Goal: Task Accomplishment & Management: Manage account settings

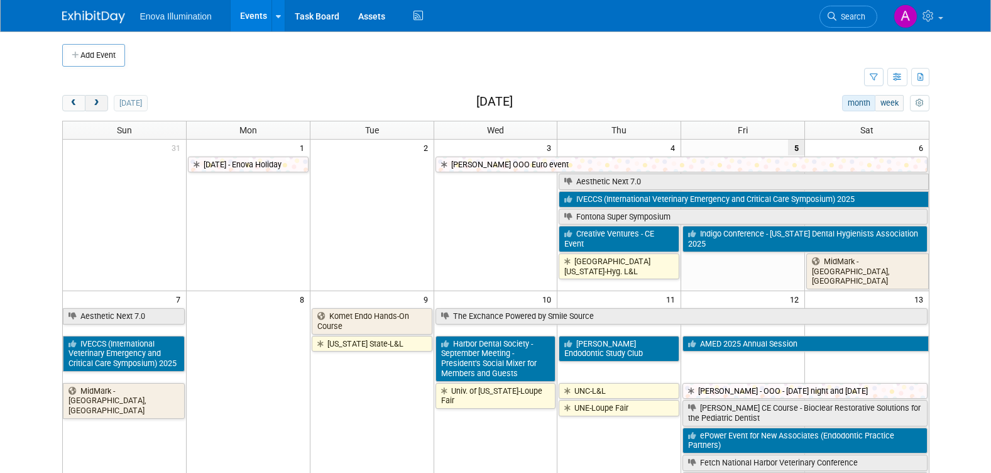
click at [97, 102] on span "next" at bounding box center [96, 103] width 9 height 8
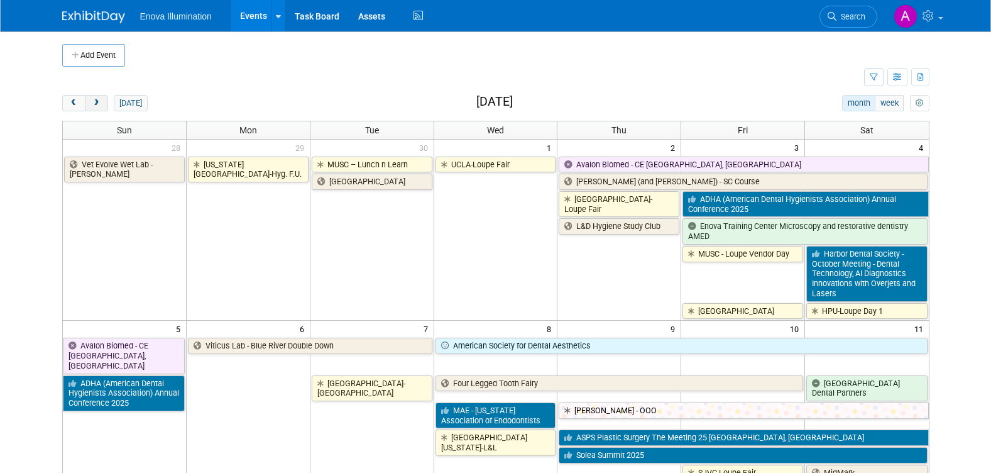
click at [97, 102] on span "next" at bounding box center [96, 103] width 9 height 8
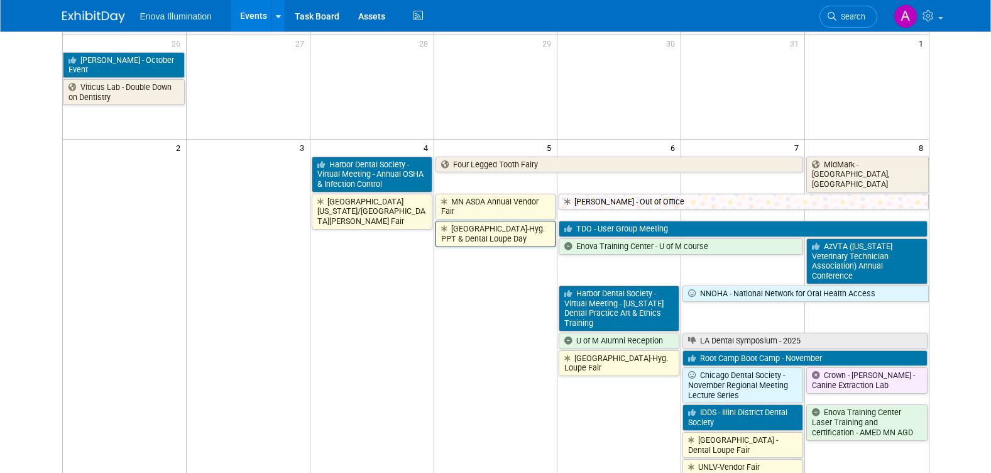
scroll to position [126, 0]
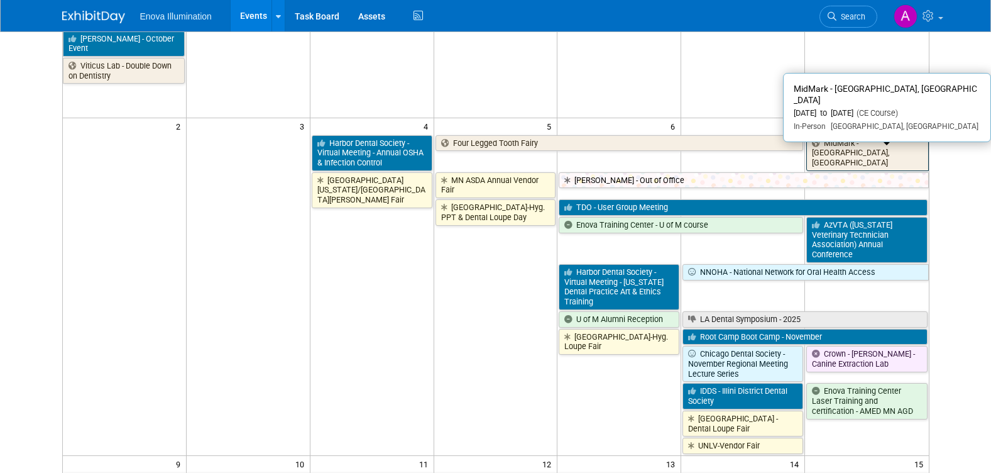
click at [865, 148] on link "MidMark - [GEOGRAPHIC_DATA], [GEOGRAPHIC_DATA]" at bounding box center [867, 153] width 122 height 36
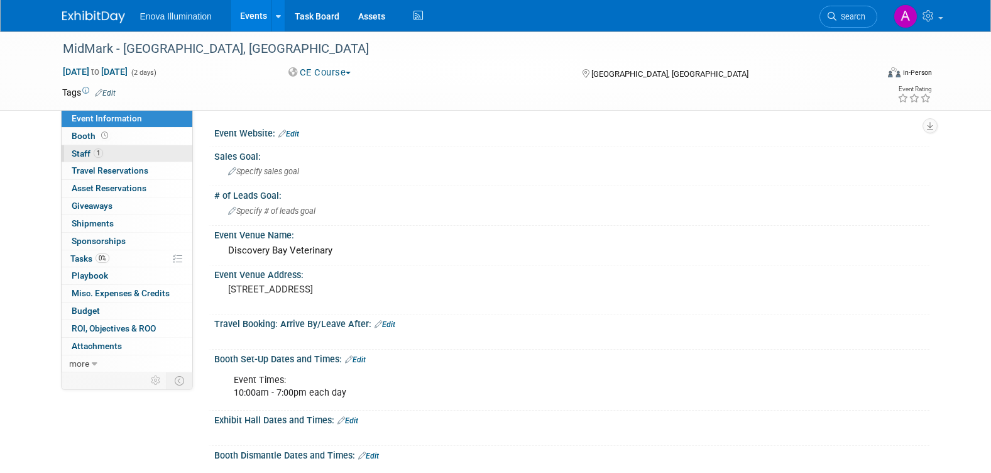
click at [147, 151] on link "1 Staff 1" at bounding box center [127, 153] width 131 height 17
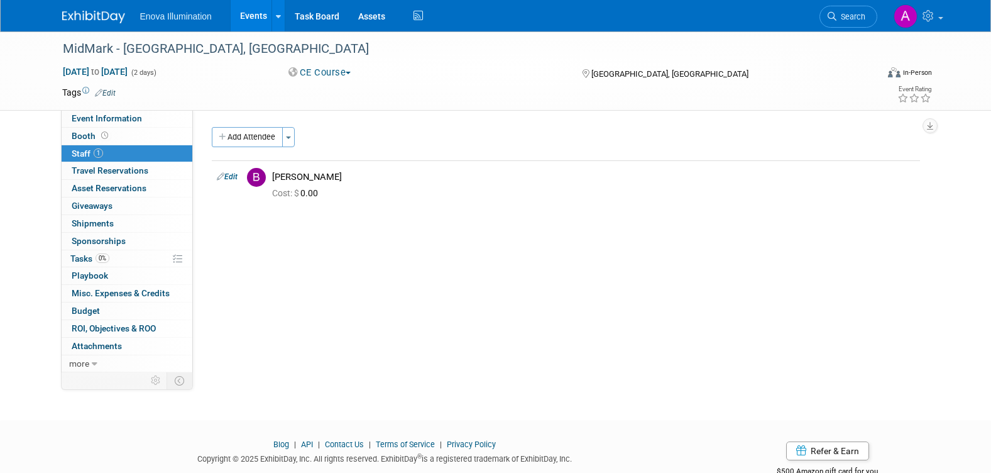
click at [97, 13] on img at bounding box center [93, 17] width 63 height 13
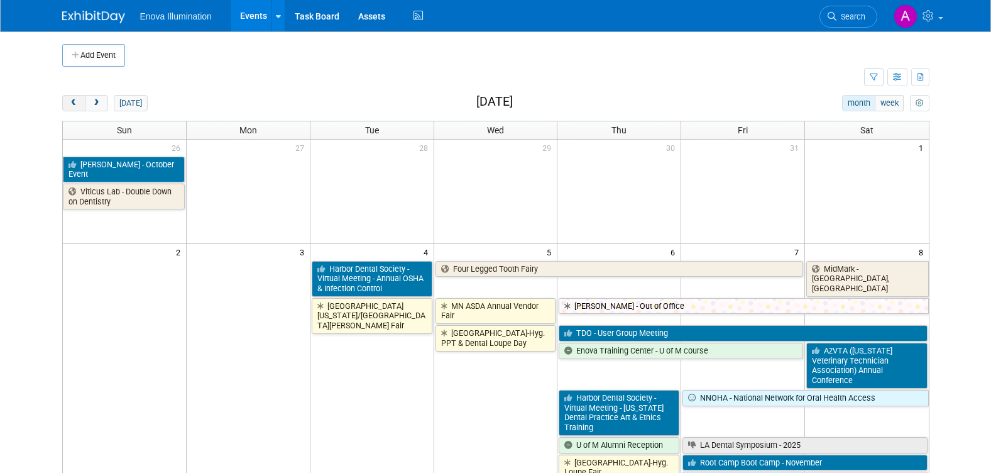
drag, startPoint x: 75, startPoint y: 105, endPoint x: 84, endPoint y: 109, distance: 9.6
click at [75, 105] on span "prev" at bounding box center [73, 103] width 9 height 8
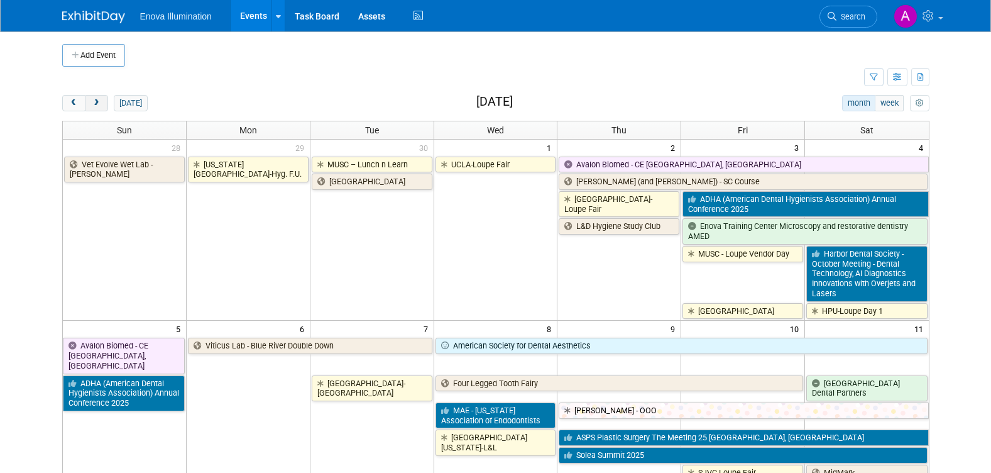
drag, startPoint x: 96, startPoint y: 101, endPoint x: 107, endPoint y: 108, distance: 13.6
click at [96, 101] on span "next" at bounding box center [96, 103] width 9 height 8
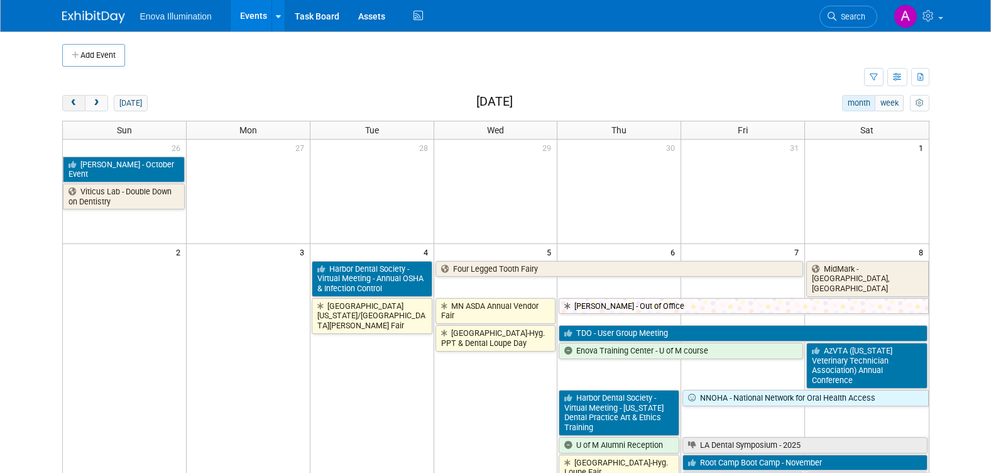
click at [74, 101] on span "prev" at bounding box center [73, 103] width 9 height 8
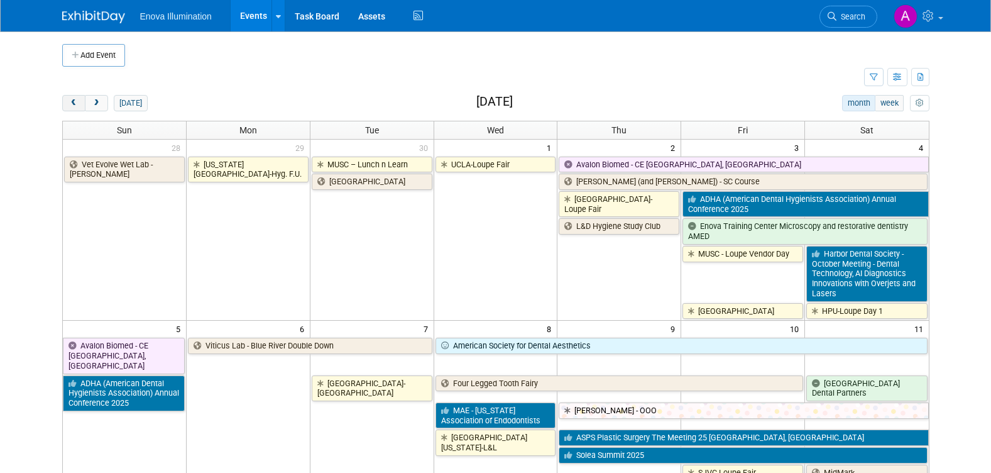
click at [74, 101] on span "prev" at bounding box center [73, 103] width 9 height 8
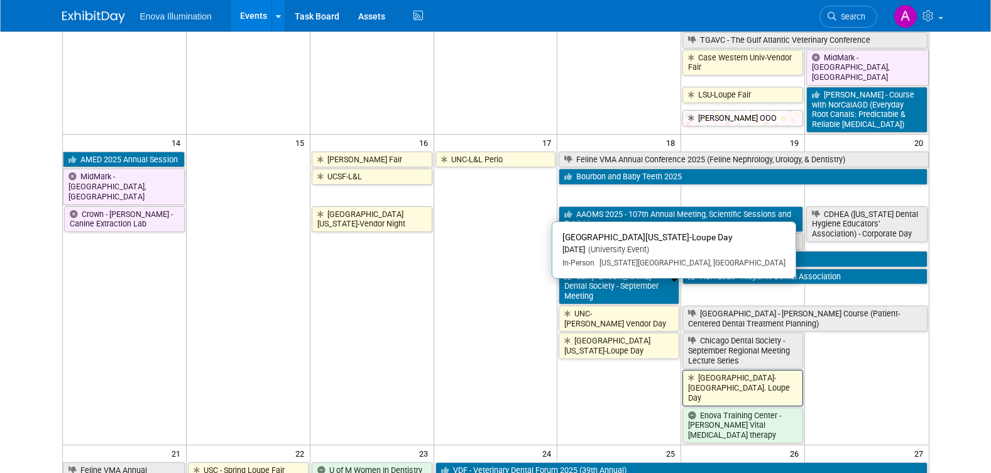
scroll to position [503, 0]
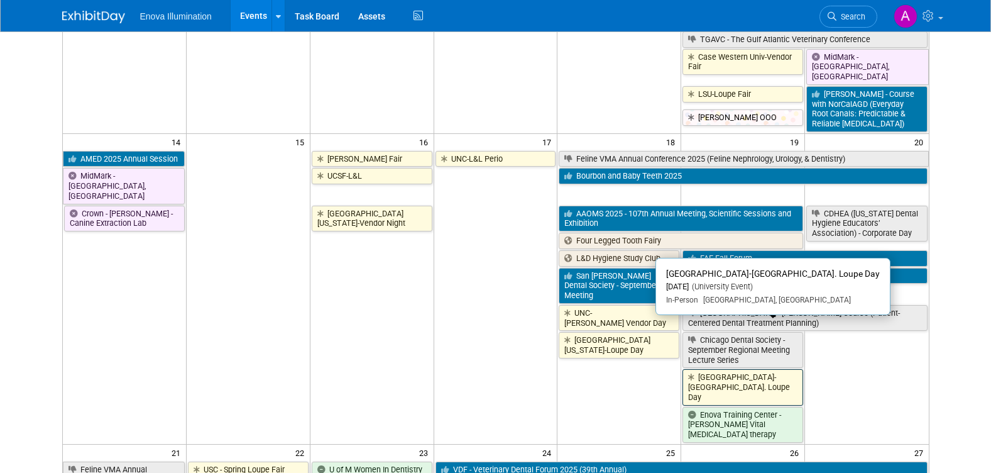
click at [732, 369] on link "[GEOGRAPHIC_DATA]-[GEOGRAPHIC_DATA]. Loupe Day" at bounding box center [743, 387] width 121 height 36
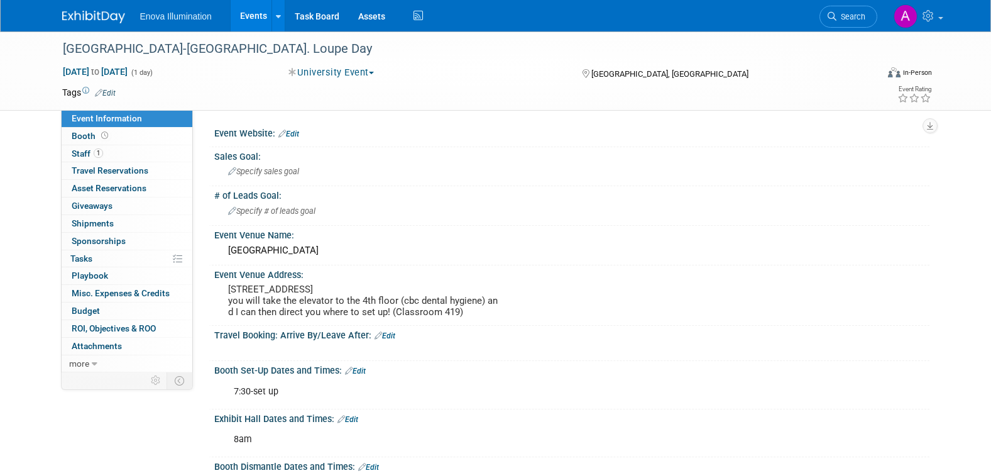
click at [138, 154] on link "1 Staff 1" at bounding box center [127, 153] width 131 height 17
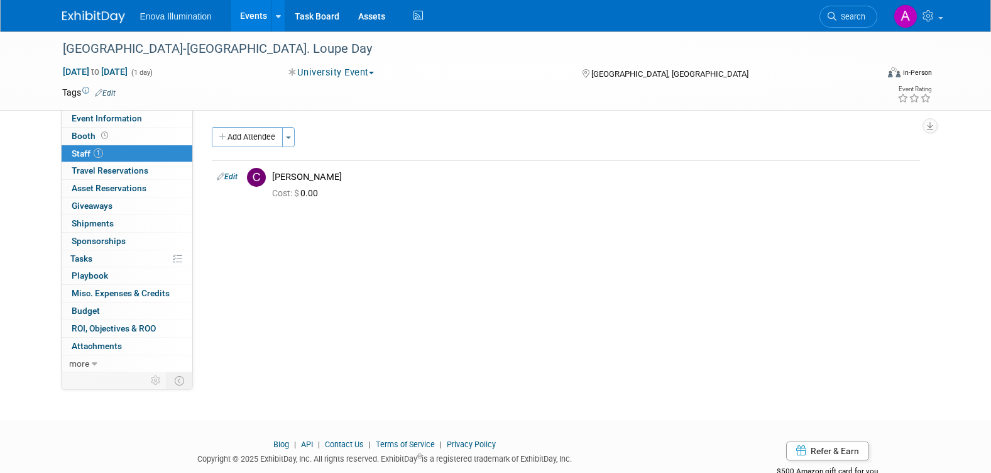
click at [92, 13] on img at bounding box center [93, 17] width 63 height 13
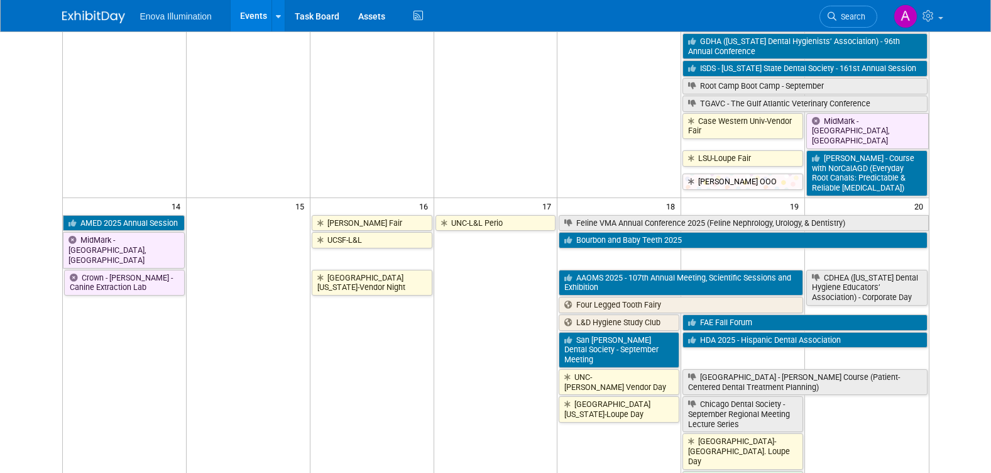
scroll to position [440, 0]
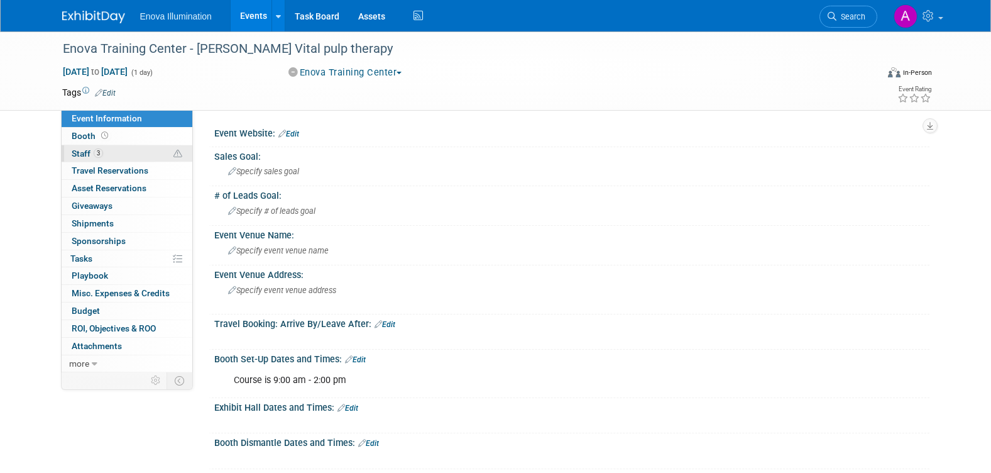
click at [145, 150] on link "3 Staff 3" at bounding box center [127, 153] width 131 height 17
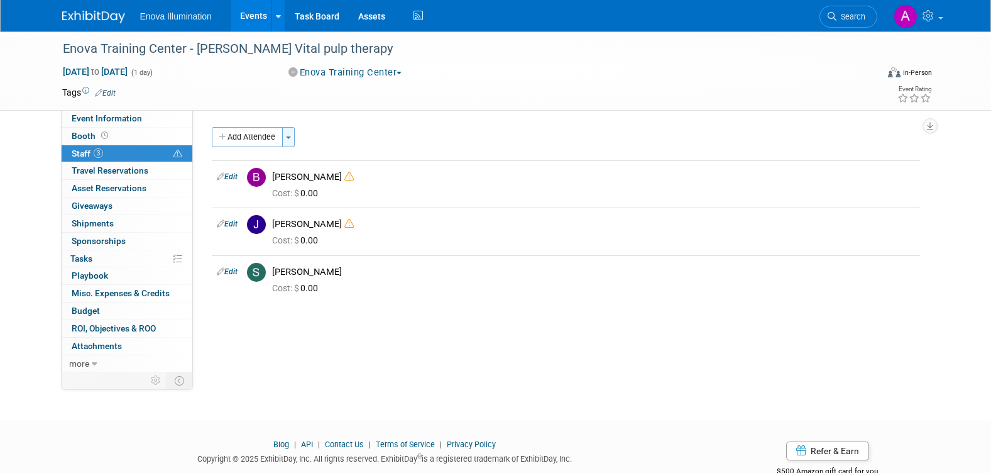
click at [290, 136] on span "button" at bounding box center [288, 137] width 5 height 3
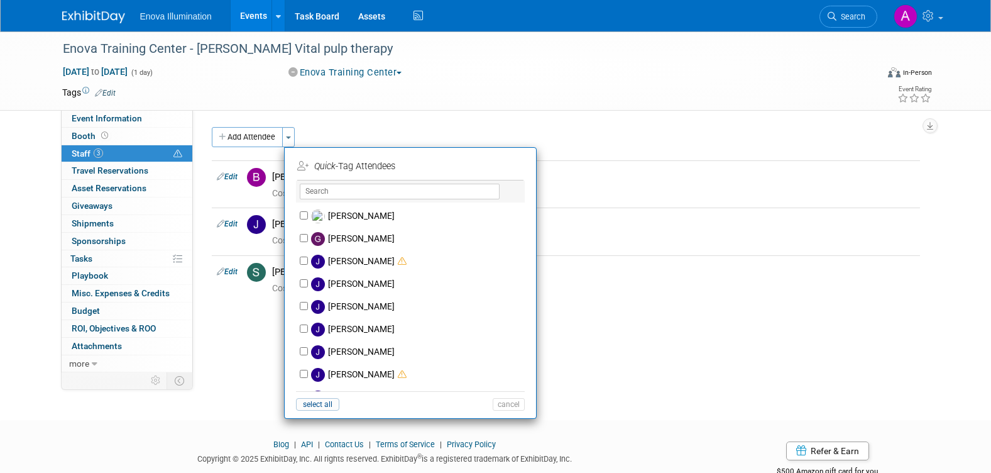
scroll to position [583, 0]
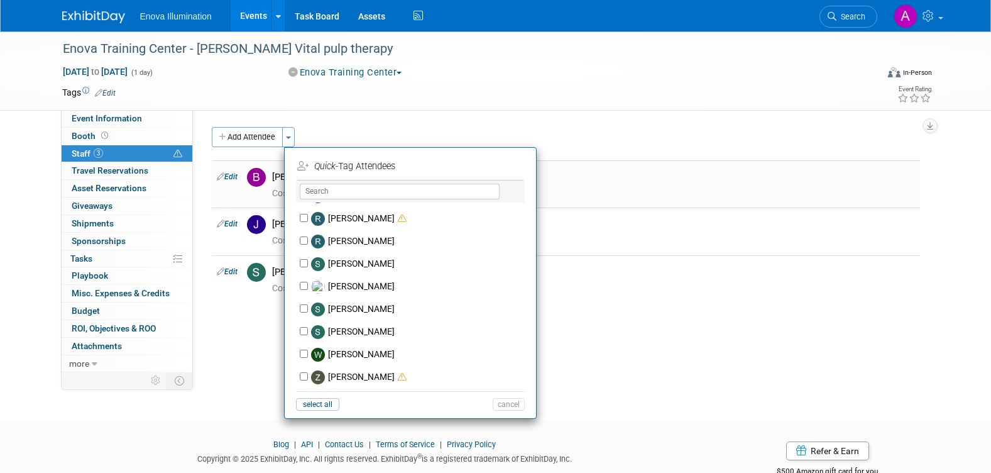
click at [229, 177] on link "Edit" at bounding box center [227, 176] width 21 height 9
select select "29f256f5-ef74-4486-9c3b-d7dae2fe89eb"
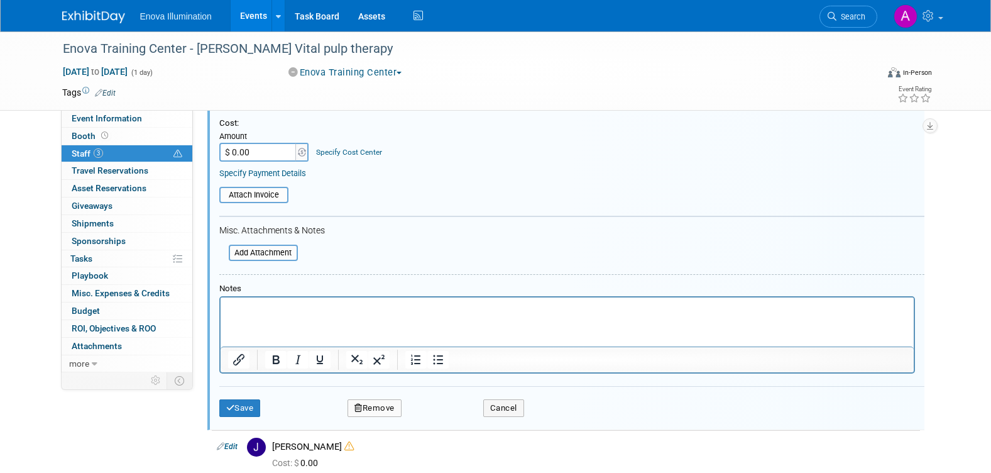
scroll to position [429, 0]
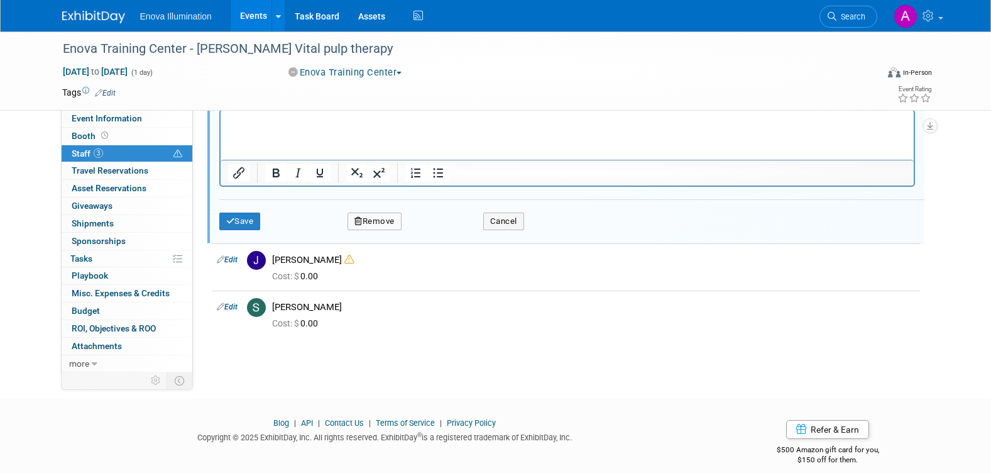
click at [382, 222] on button "Remove" at bounding box center [375, 221] width 54 height 18
click at [449, 233] on link "Yes" at bounding box center [443, 232] width 36 height 20
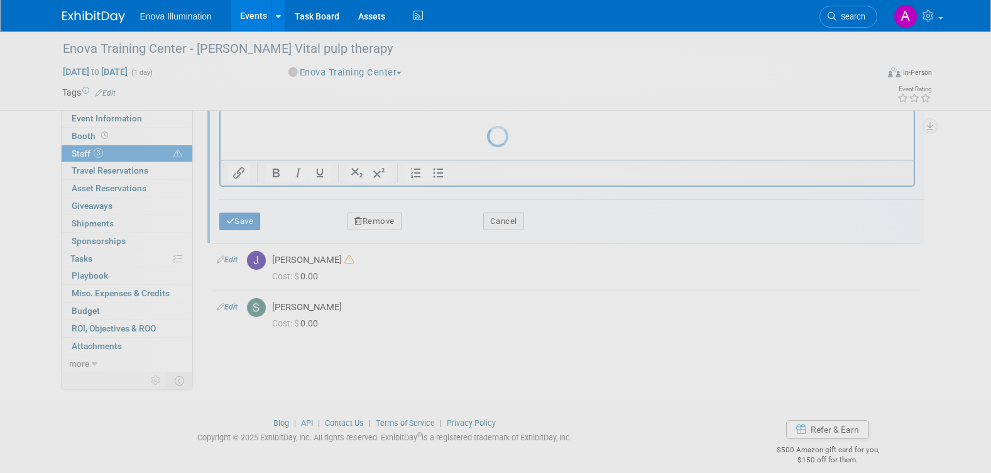
scroll to position [35, 0]
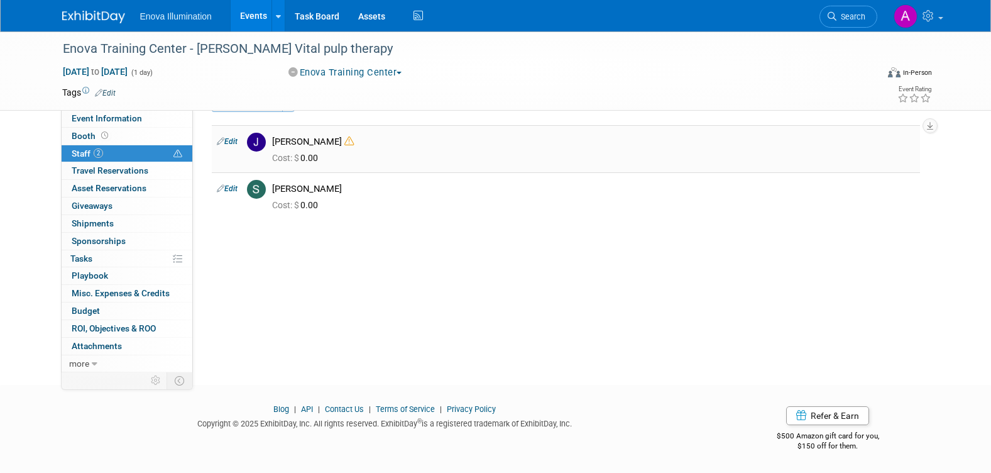
click at [235, 141] on link "Edit" at bounding box center [227, 141] width 21 height 9
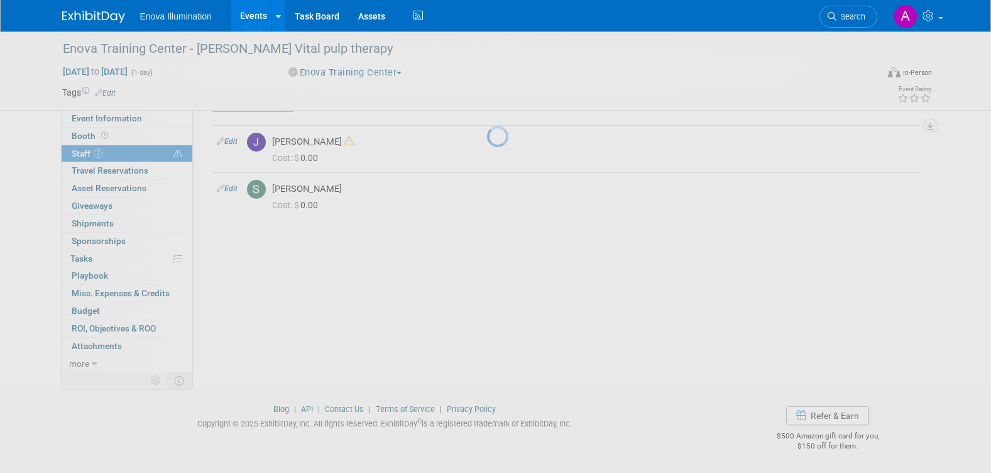
select select "96150e72-7cb6-493f-9f6f-21890b7efbdf"
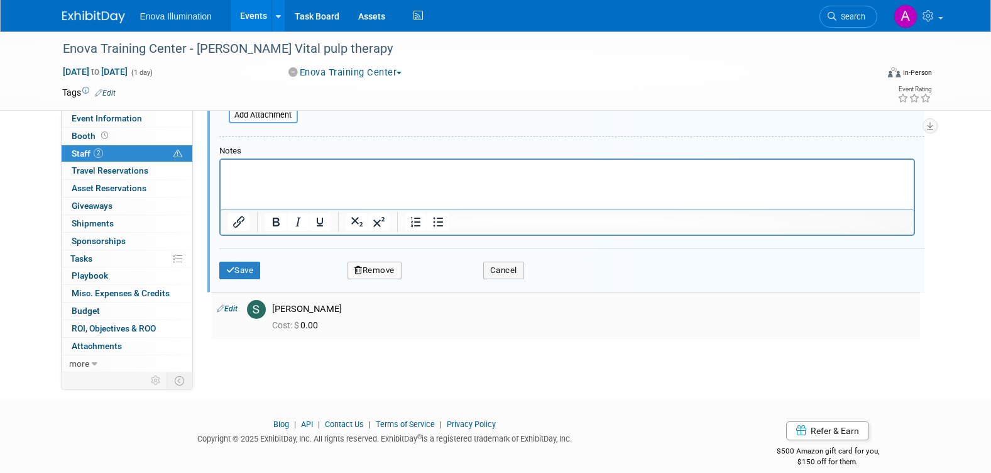
scroll to position [381, 0]
click at [373, 267] on button "Remove" at bounding box center [375, 269] width 54 height 18
click at [443, 279] on link "Yes" at bounding box center [443, 280] width 36 height 20
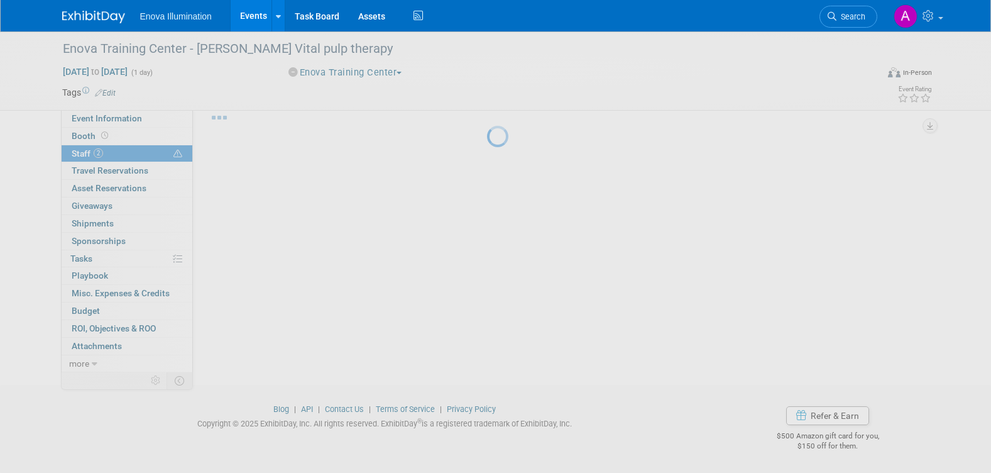
scroll to position [35, 0]
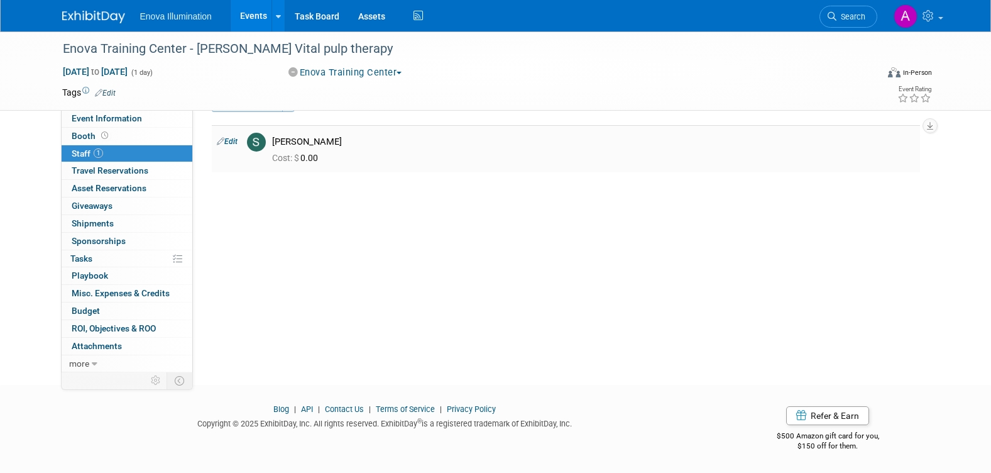
click at [233, 141] on link "Edit" at bounding box center [227, 141] width 21 height 9
select select "fa2bf37f-f880-4bc4-90a5-a31cd2d0c599"
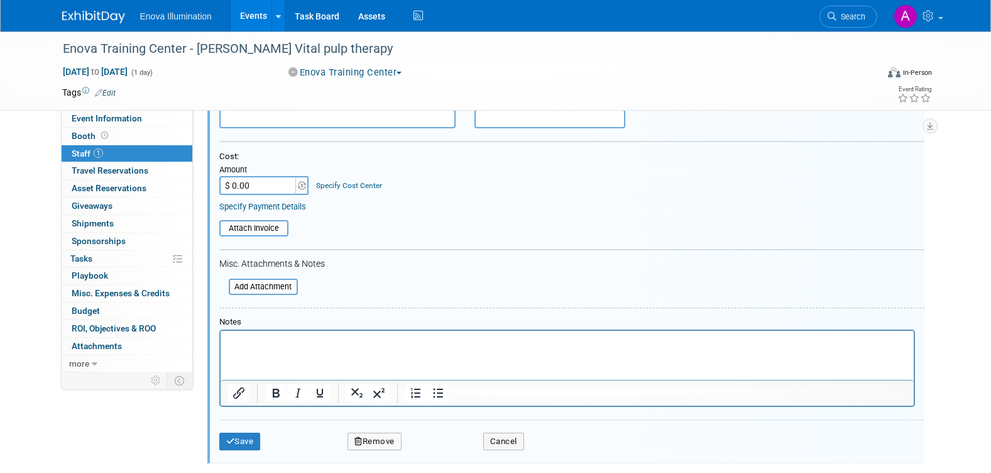
scroll to position [314, 0]
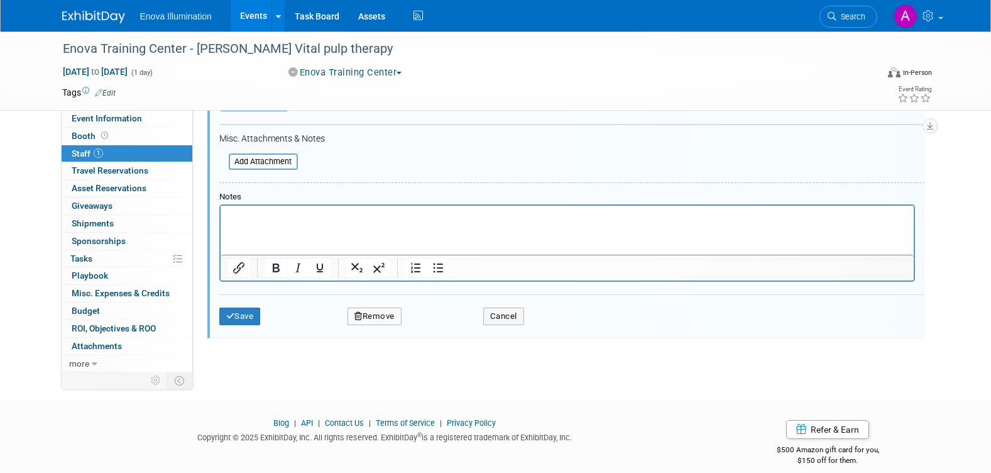
click at [384, 317] on button "Remove" at bounding box center [375, 316] width 54 height 18
click at [449, 331] on link "Yes" at bounding box center [443, 327] width 36 height 20
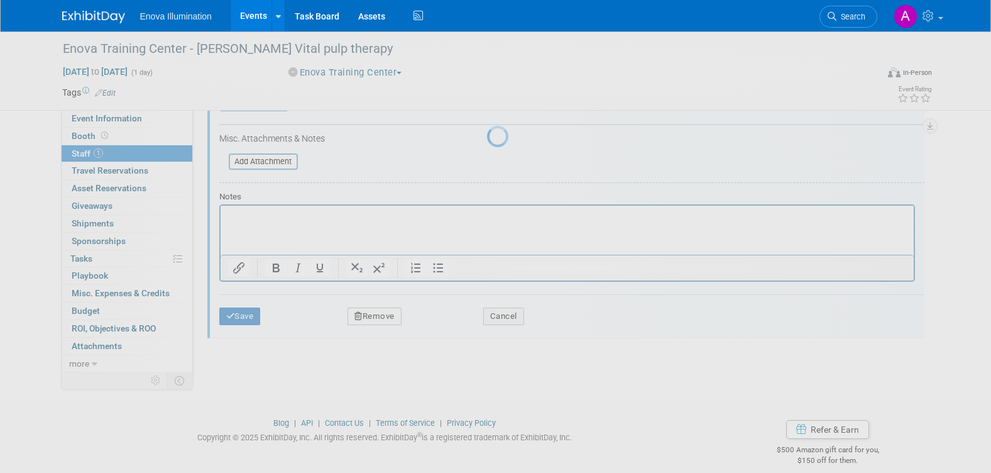
scroll to position [35, 0]
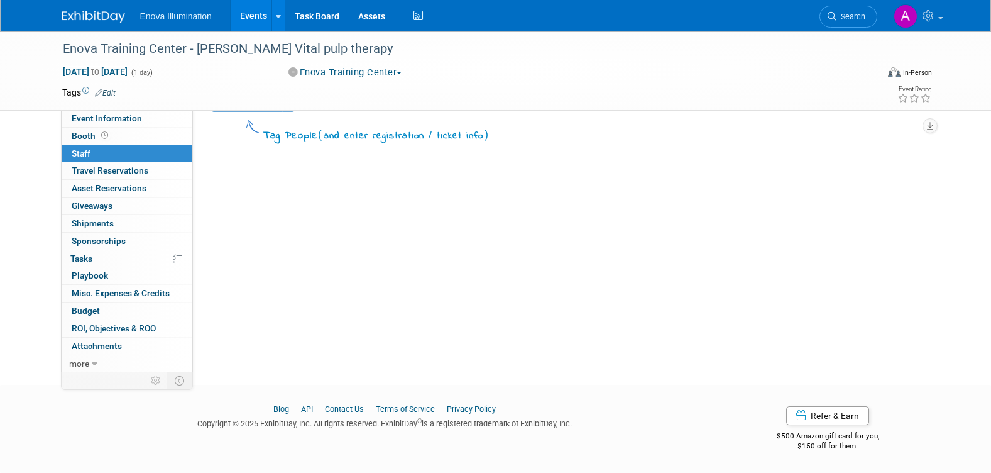
click at [85, 19] on img at bounding box center [93, 17] width 63 height 13
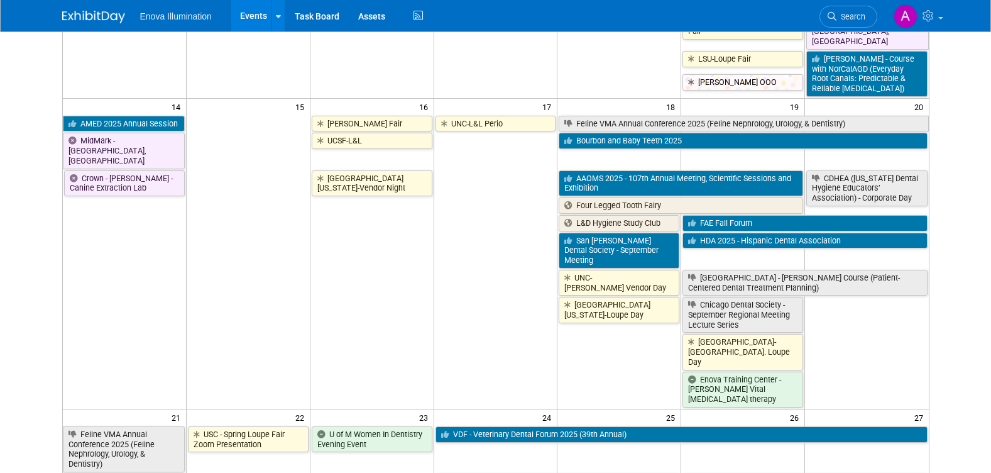
scroll to position [566, 0]
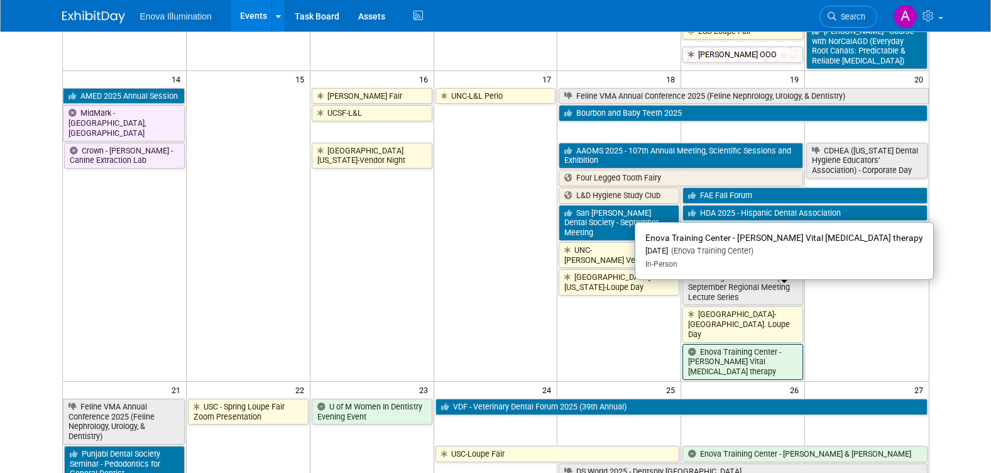
click at [776, 344] on link "Enova Training Center - [PERSON_NAME] Vital [MEDICAL_DATA] therapy" at bounding box center [743, 362] width 121 height 36
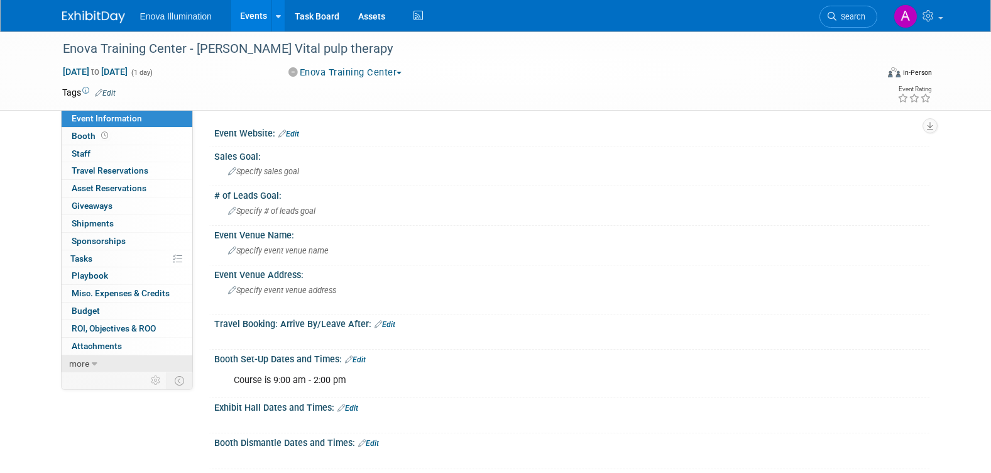
click at [79, 366] on span "more" at bounding box center [79, 363] width 20 height 10
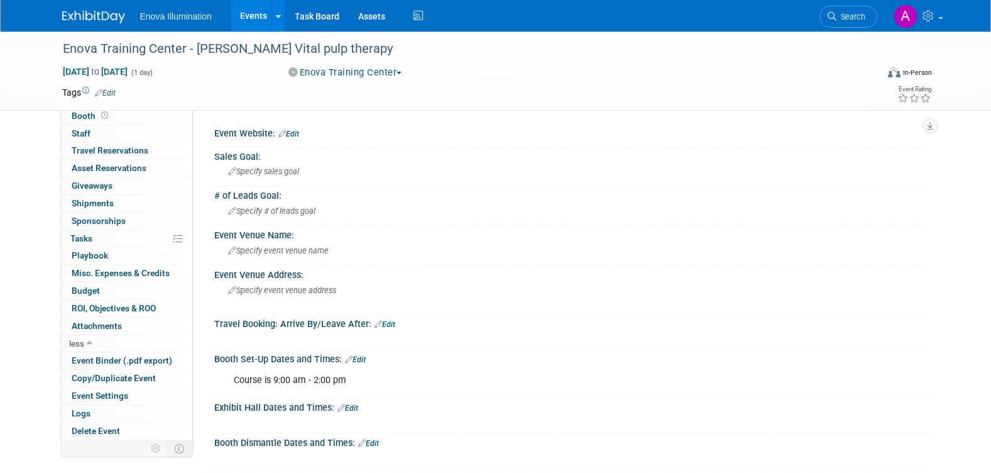
click at [365, 73] on button "Enova Training Center" at bounding box center [345, 72] width 123 height 13
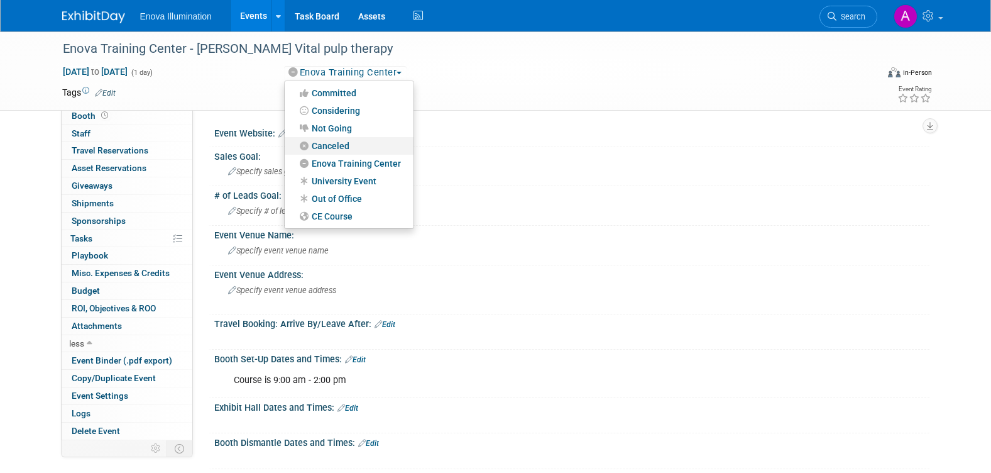
click at [347, 145] on link "Canceled" at bounding box center [349, 146] width 129 height 18
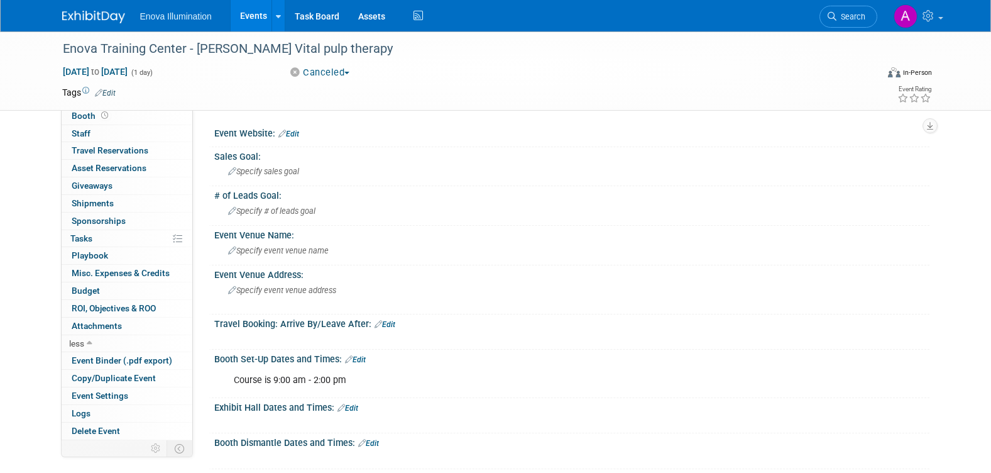
click at [92, 11] on img at bounding box center [93, 17] width 63 height 13
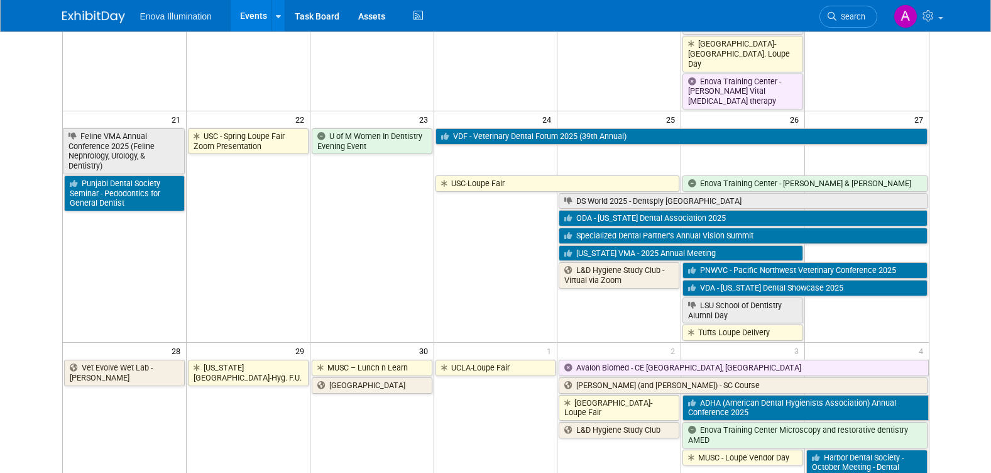
scroll to position [817, 0]
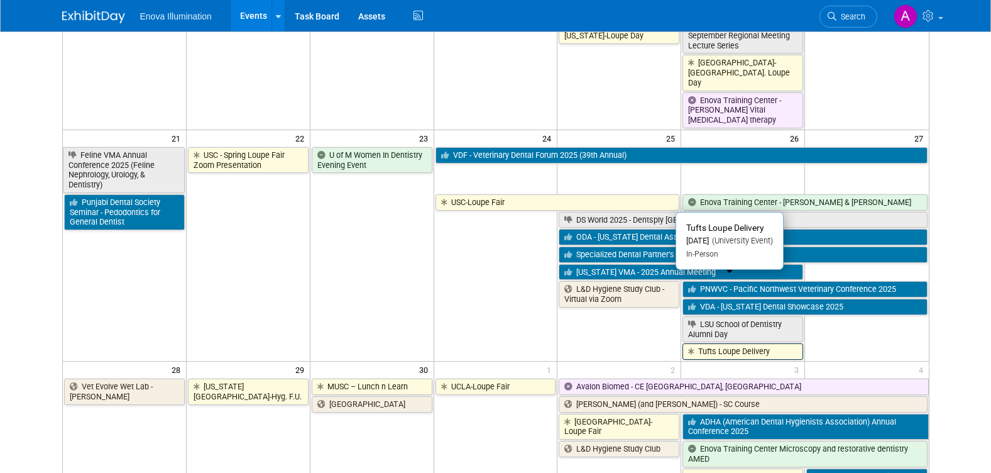
click at [767, 343] on link "Tufts Loupe Delivery" at bounding box center [743, 351] width 121 height 16
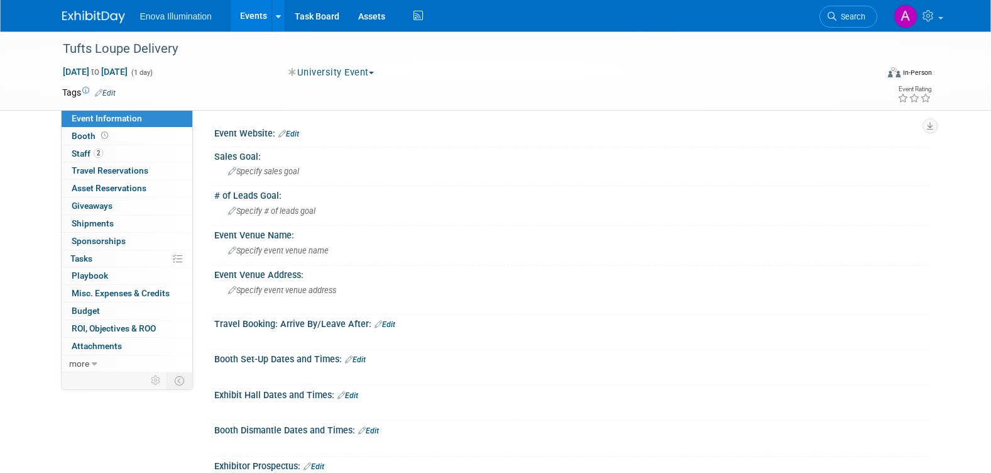
click at [102, 14] on img at bounding box center [93, 17] width 63 height 13
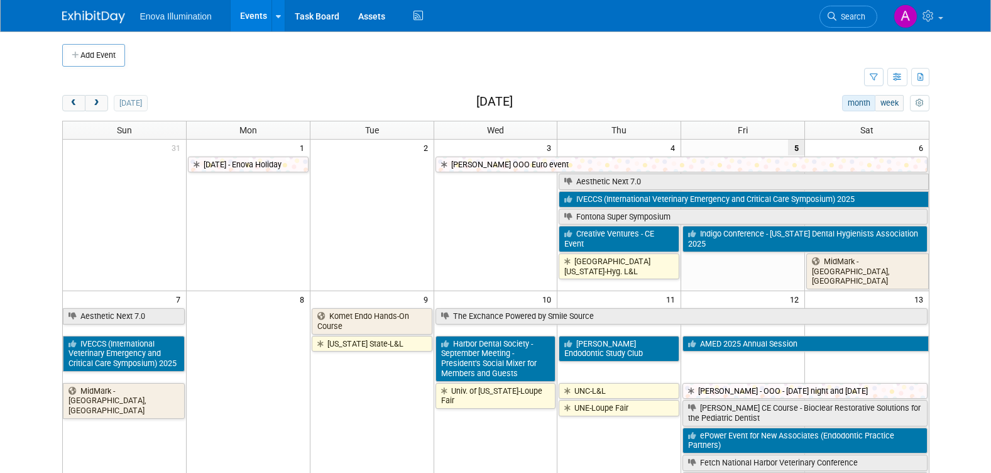
drag, startPoint x: 97, startPoint y: 106, endPoint x: 122, endPoint y: 120, distance: 28.5
click at [97, 106] on span "next" at bounding box center [96, 103] width 9 height 8
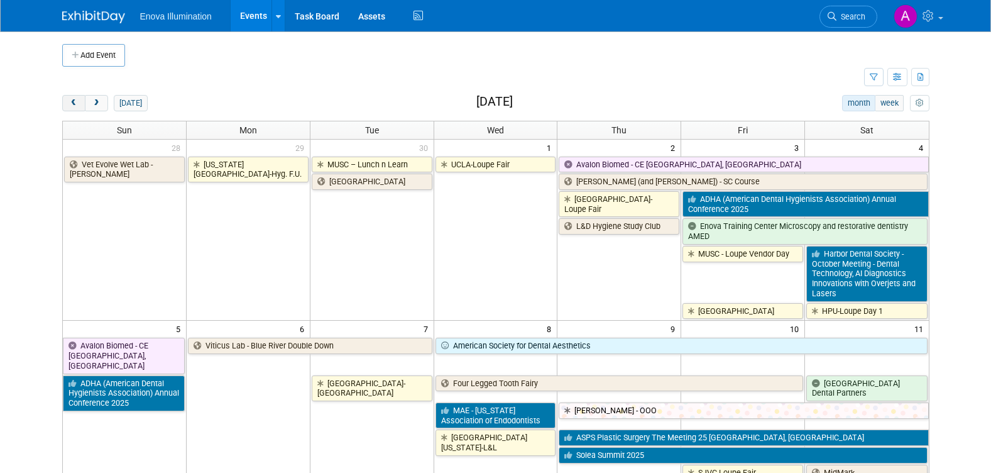
click at [72, 106] on span "prev" at bounding box center [73, 103] width 9 height 8
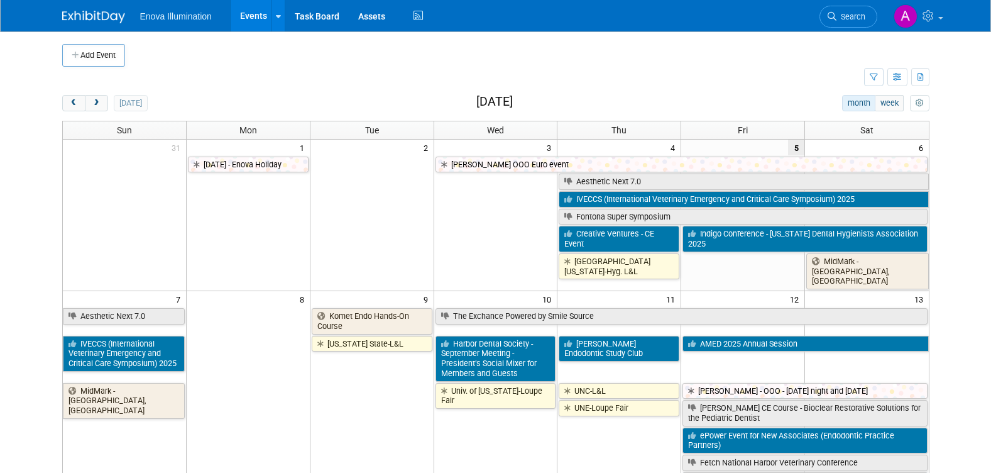
click at [96, 104] on span "next" at bounding box center [96, 103] width 9 height 8
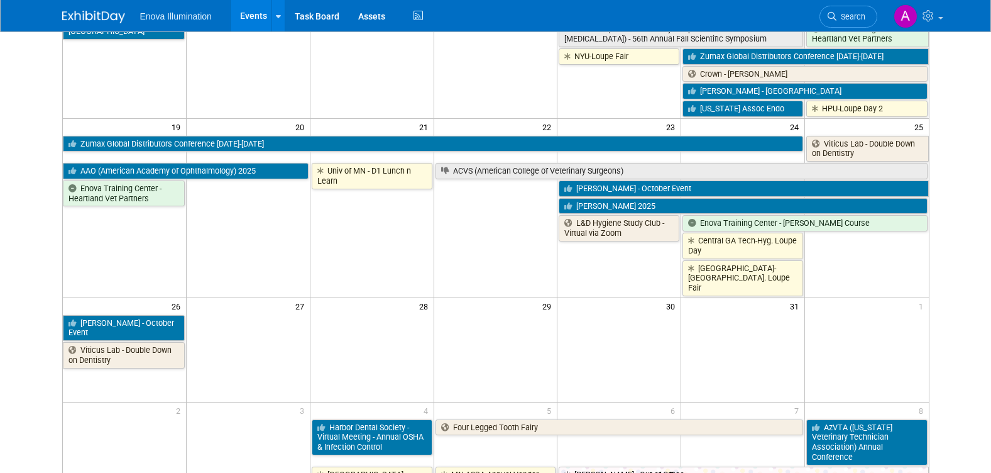
scroll to position [566, 0]
